Goal: Transaction & Acquisition: Obtain resource

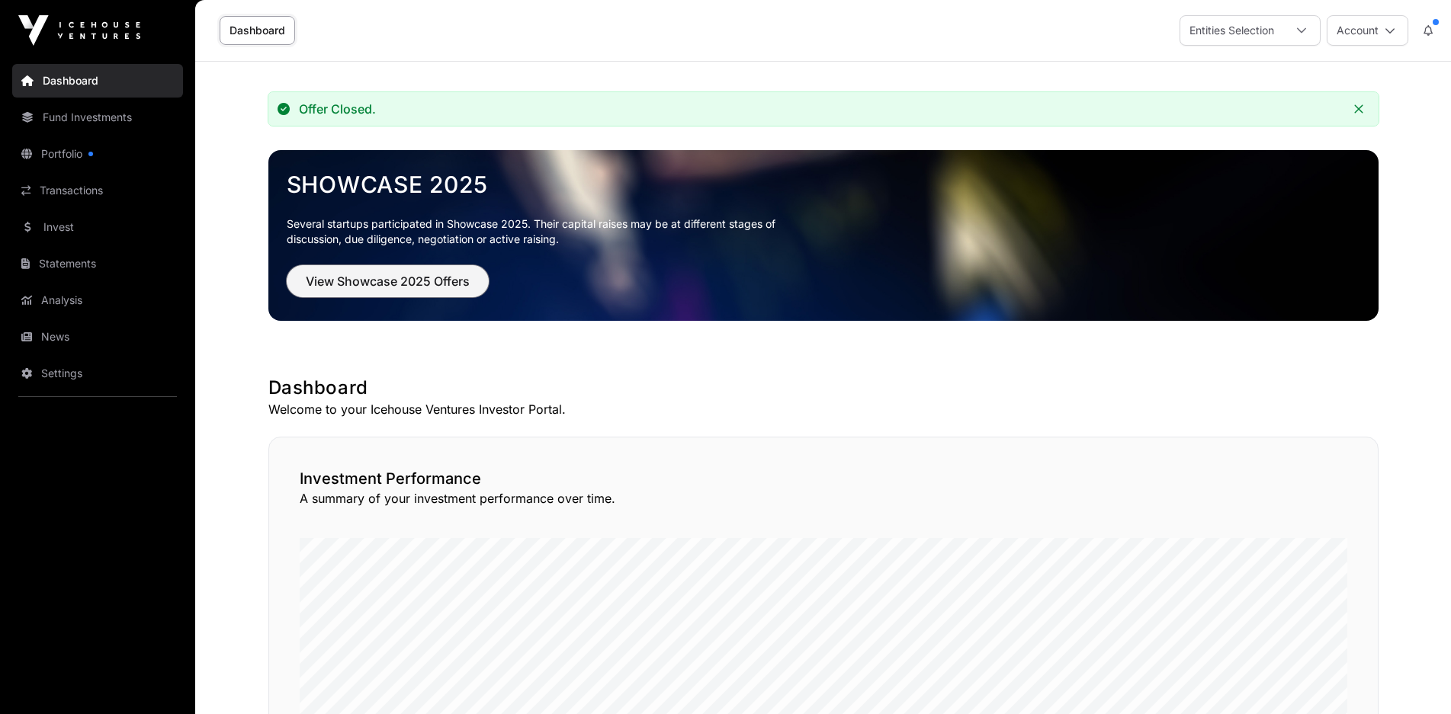
click at [457, 284] on span "View Showcase 2025 Offers" at bounding box center [388, 281] width 164 height 18
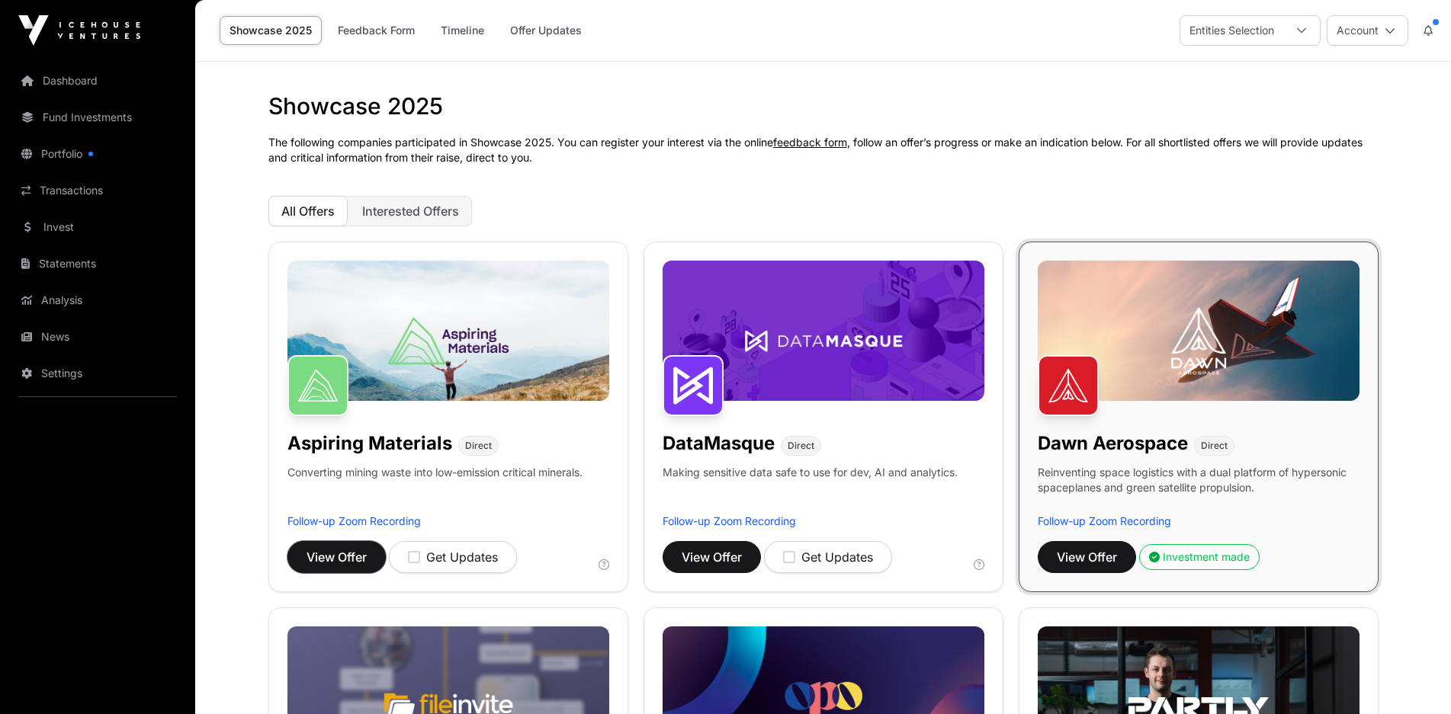
click at [332, 560] on span "View Offer" at bounding box center [336, 557] width 60 height 18
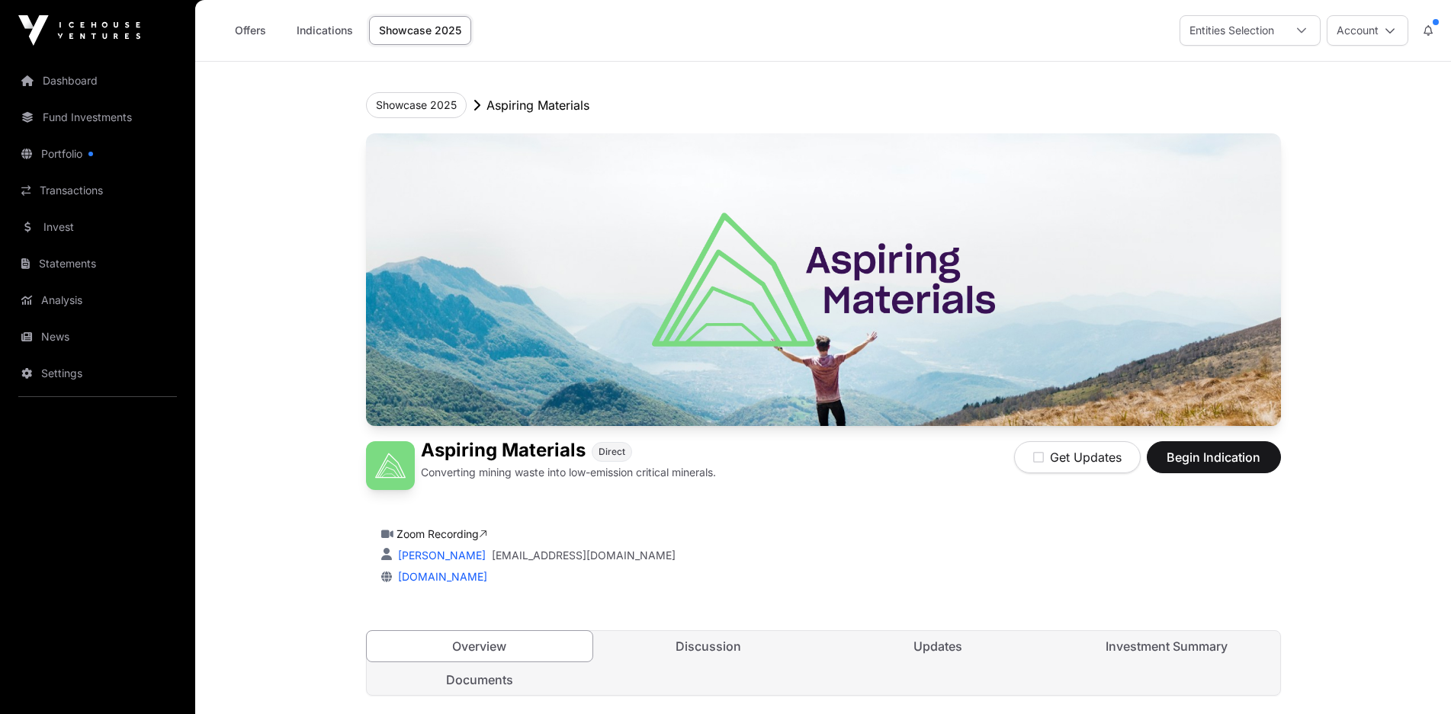
click at [260, 32] on link "Offers" at bounding box center [250, 30] width 61 height 29
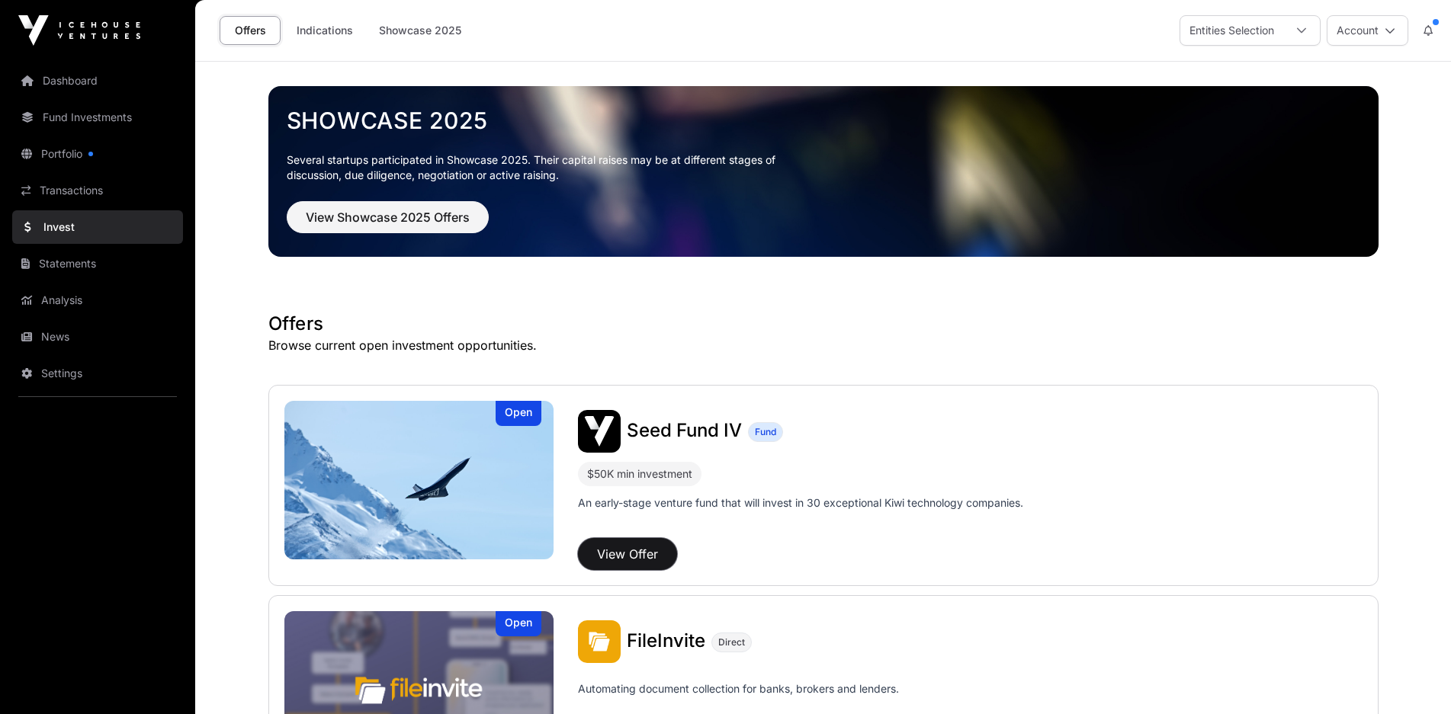
click at [636, 556] on button "View Offer" at bounding box center [627, 554] width 99 height 32
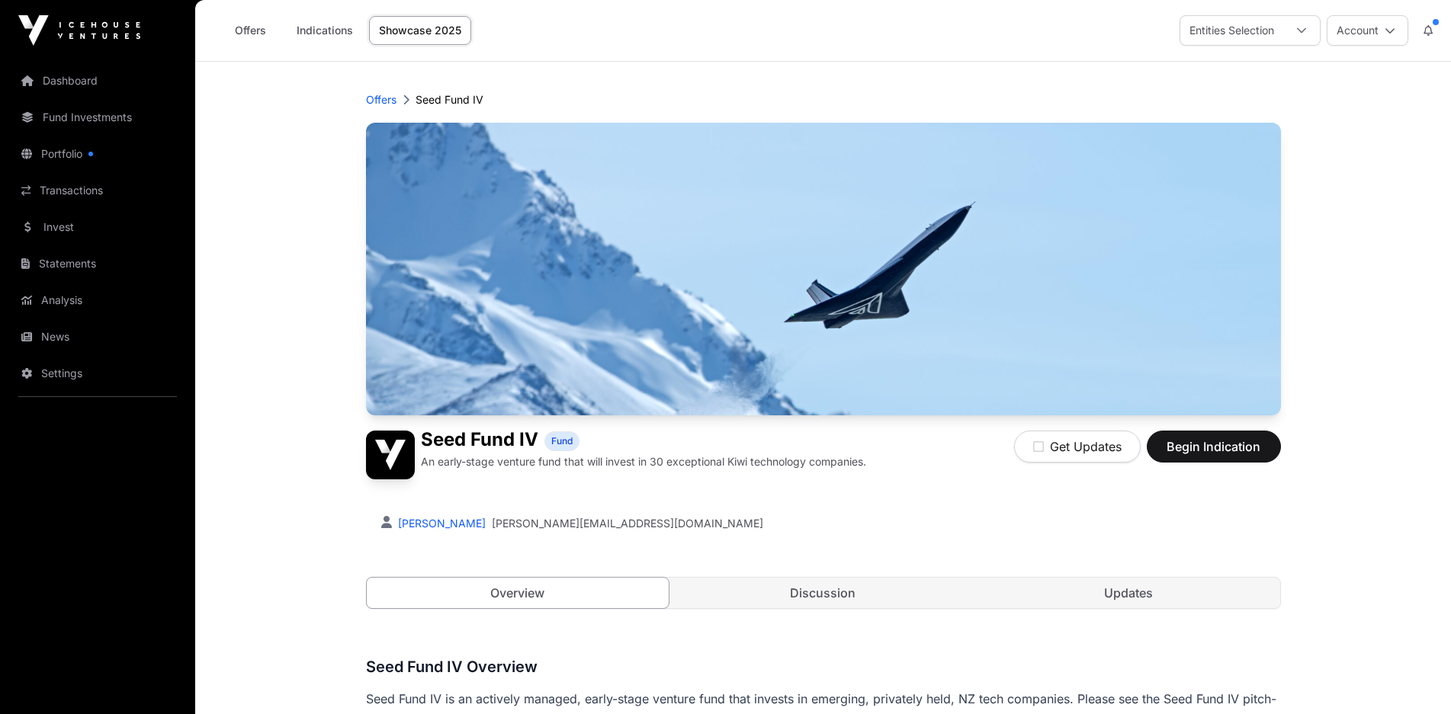
click at [258, 39] on link "Offers" at bounding box center [250, 30] width 61 height 29
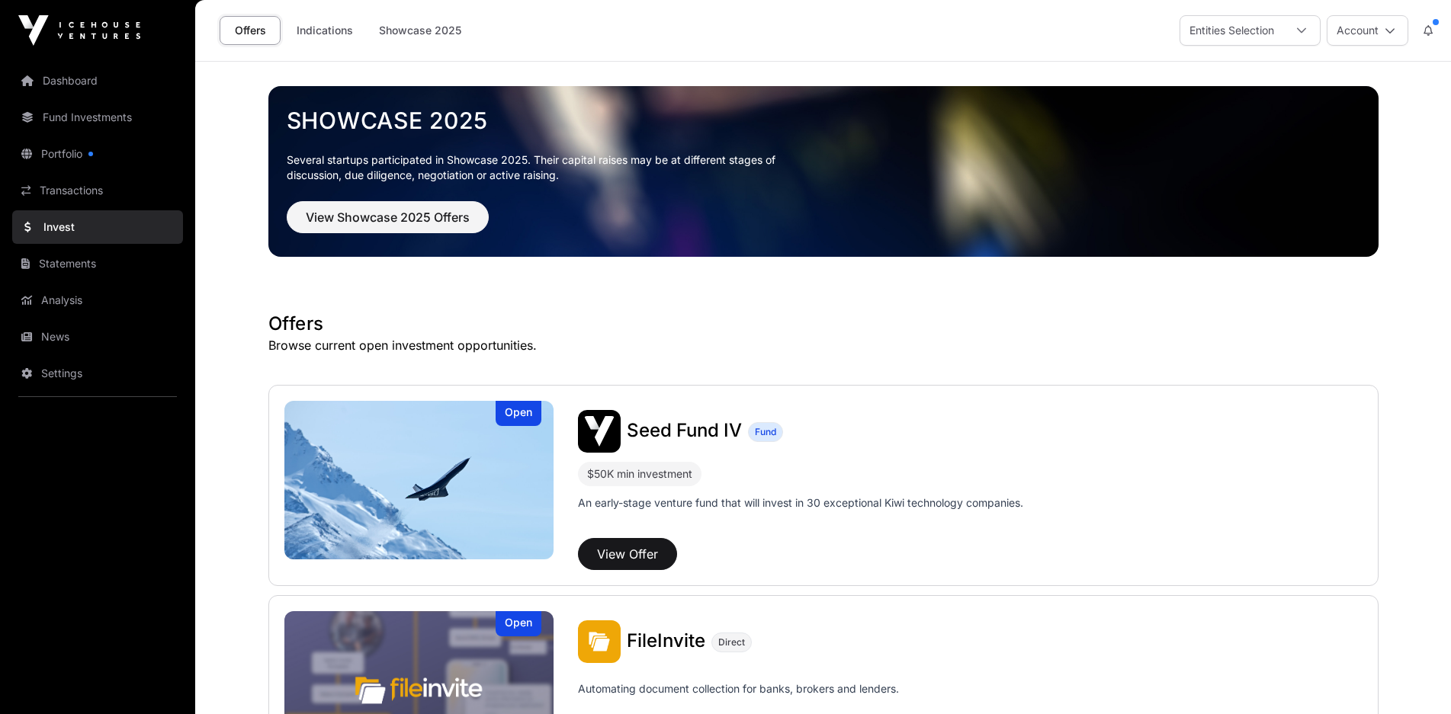
click at [136, 114] on link "Fund Investments" at bounding box center [97, 118] width 171 height 34
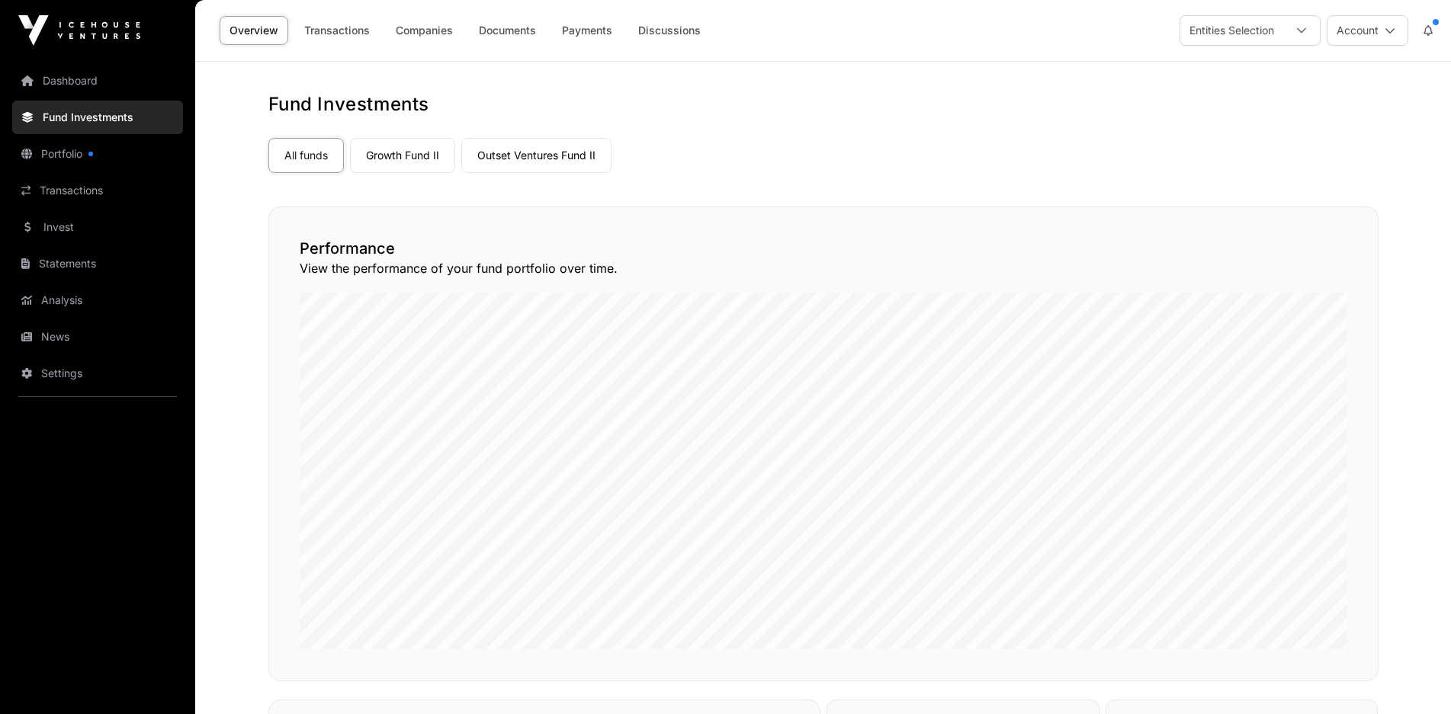
click at [107, 155] on link "Portfolio" at bounding box center [97, 154] width 171 height 34
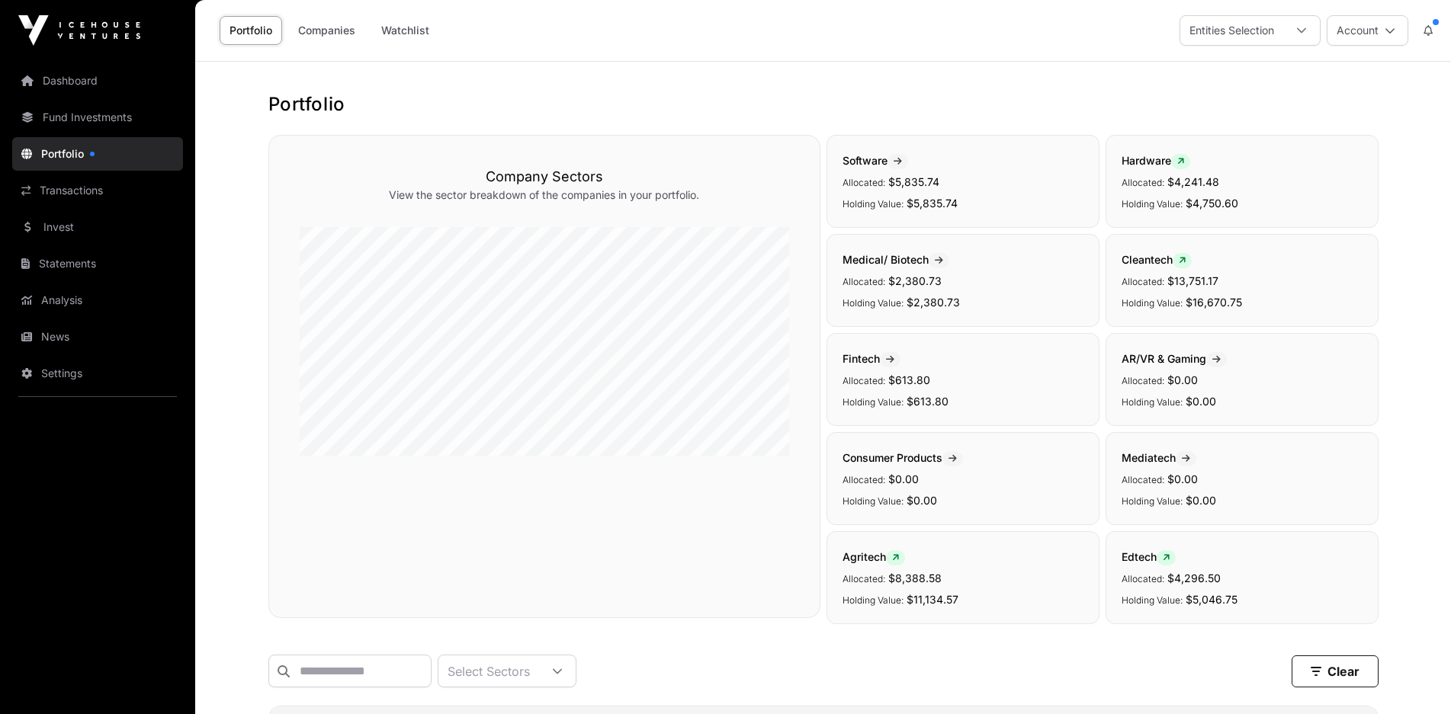
click at [71, 218] on link "Invest" at bounding box center [97, 227] width 171 height 34
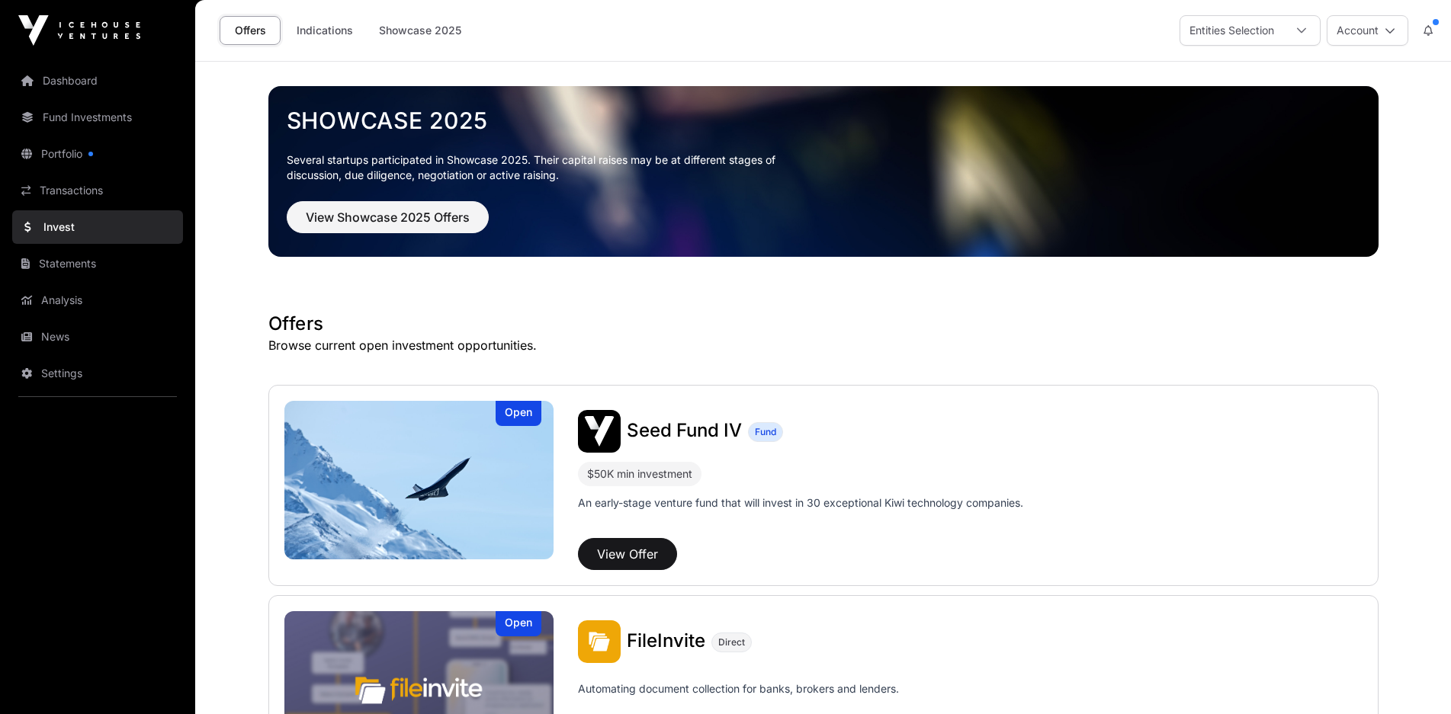
click at [98, 86] on link "Dashboard" at bounding box center [97, 81] width 171 height 34
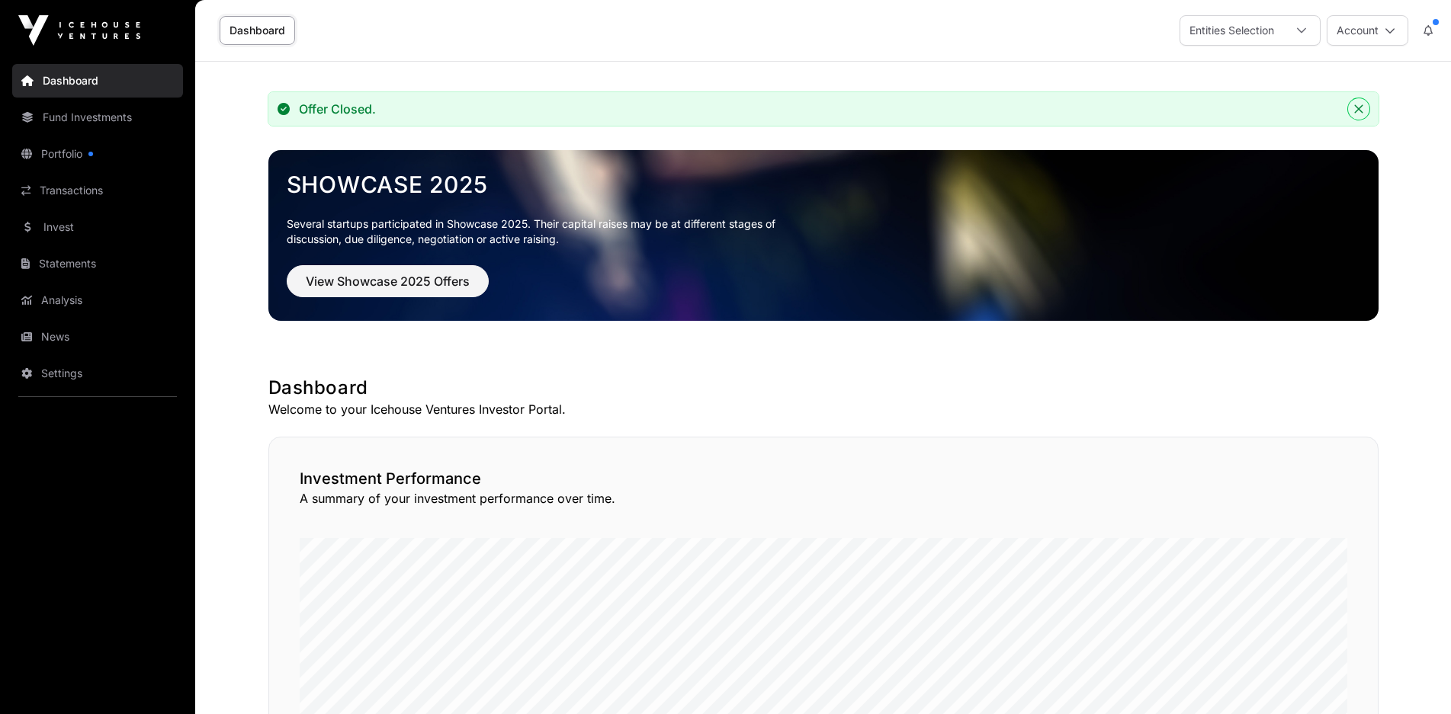
click at [1358, 111] on icon "Close" at bounding box center [1358, 109] width 11 height 11
